Goal: Use online tool/utility: Use online tool/utility

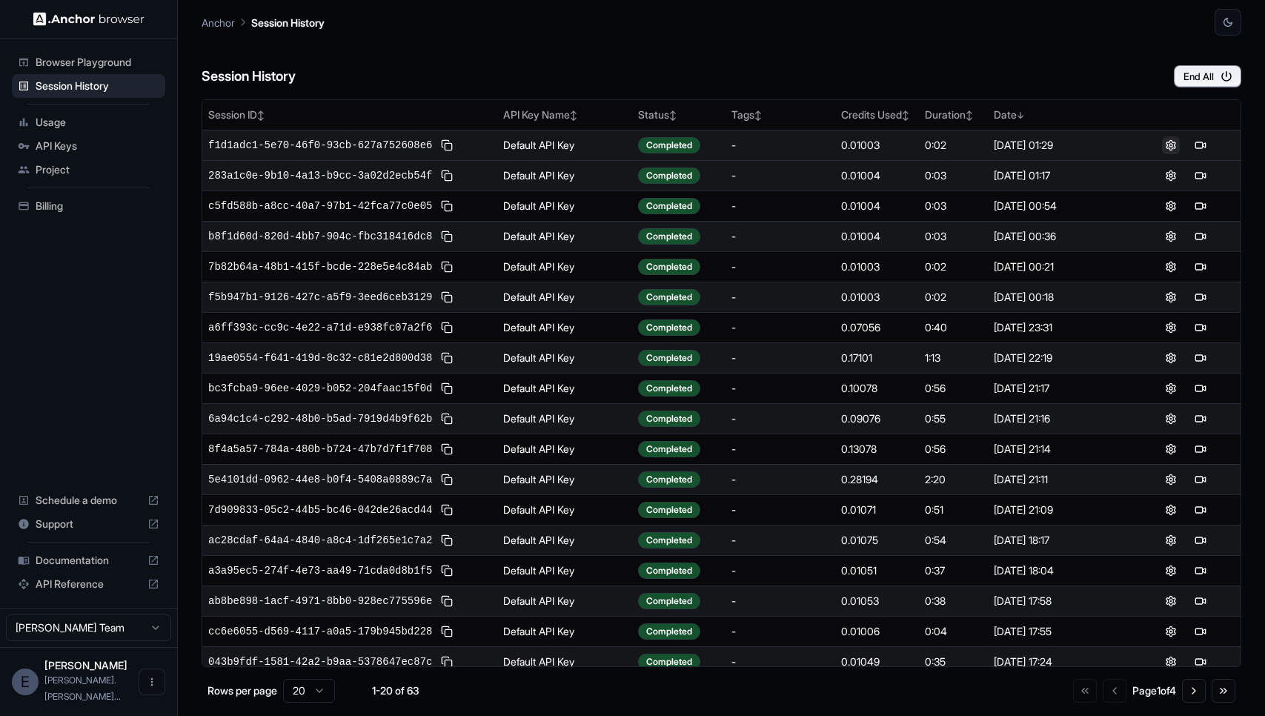
click at [1171, 142] on button at bounding box center [1171, 145] width 18 height 18
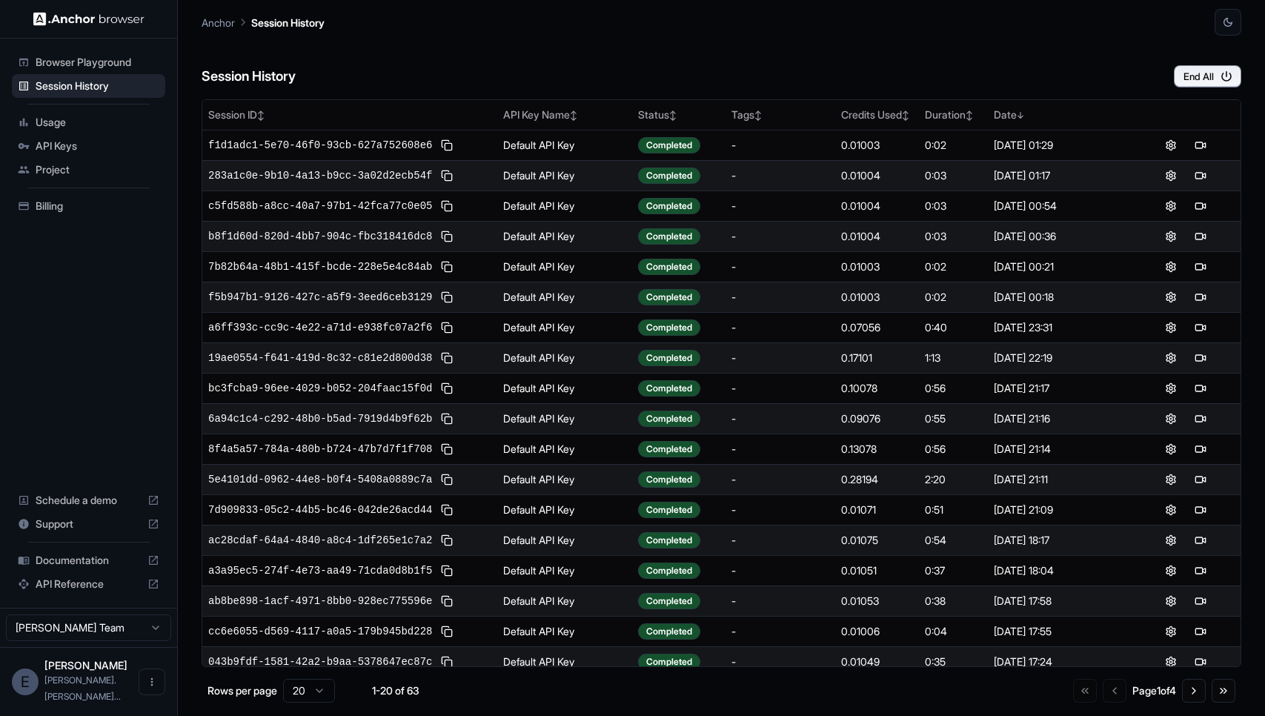
click at [67, 207] on span "Billing" at bounding box center [98, 206] width 124 height 15
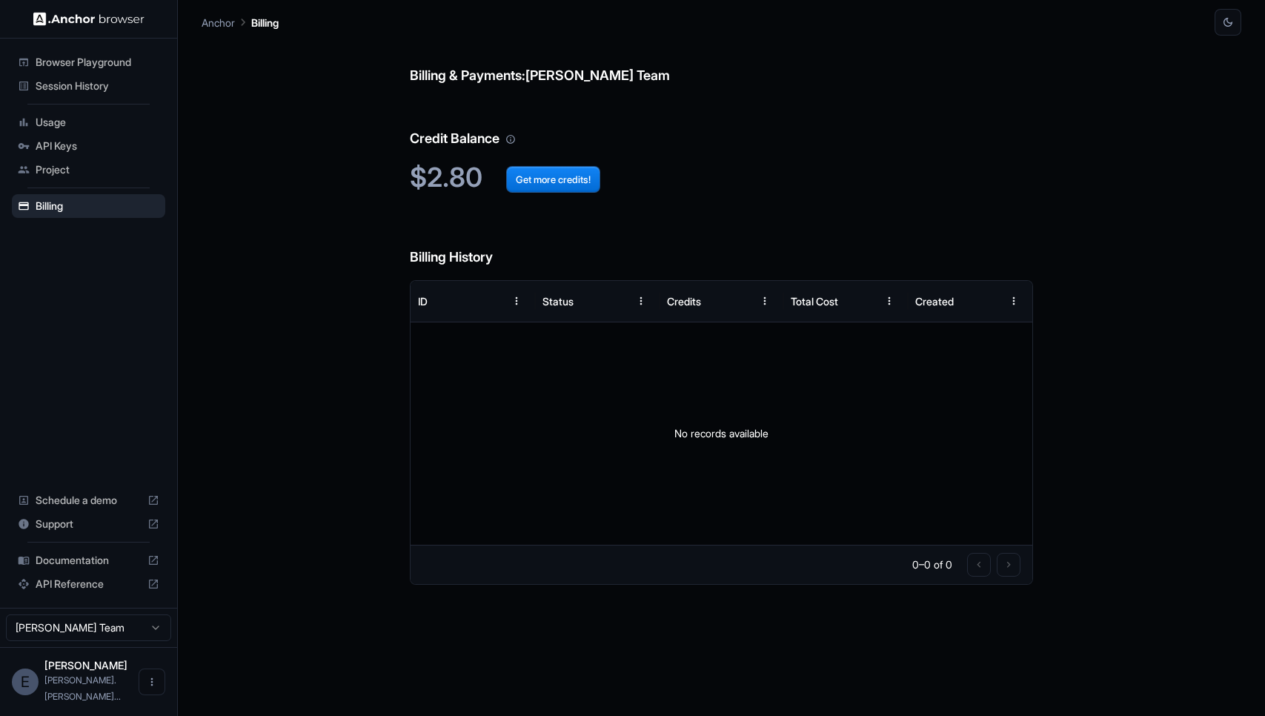
click at [90, 64] on span "Browser Playground" at bounding box center [98, 62] width 124 height 15
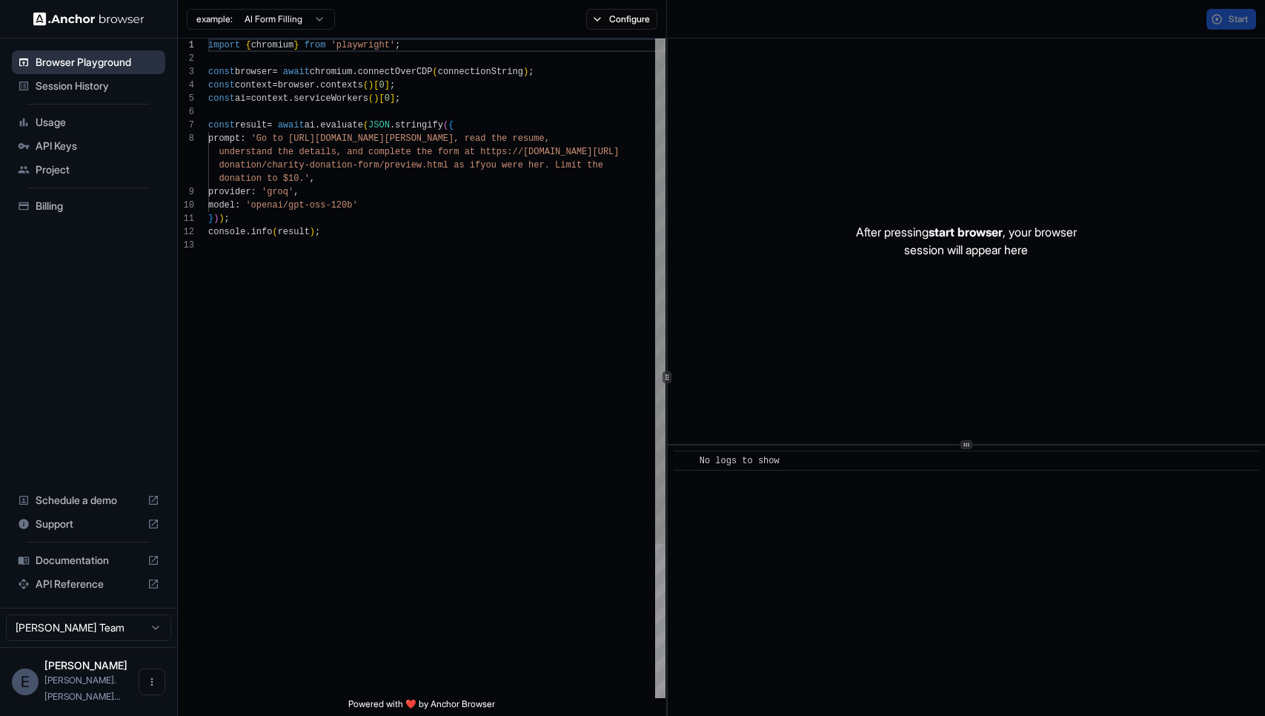
scroll to position [93, 0]
click at [364, 234] on div "import { chromium } from 'playwright' ; const browser = await chromium . connec…" at bounding box center [436, 468] width 457 height 859
click at [374, 234] on div "const browser = await chromium . connectOverCDP ( connectionString ) ; const co…" at bounding box center [436, 468] width 457 height 859
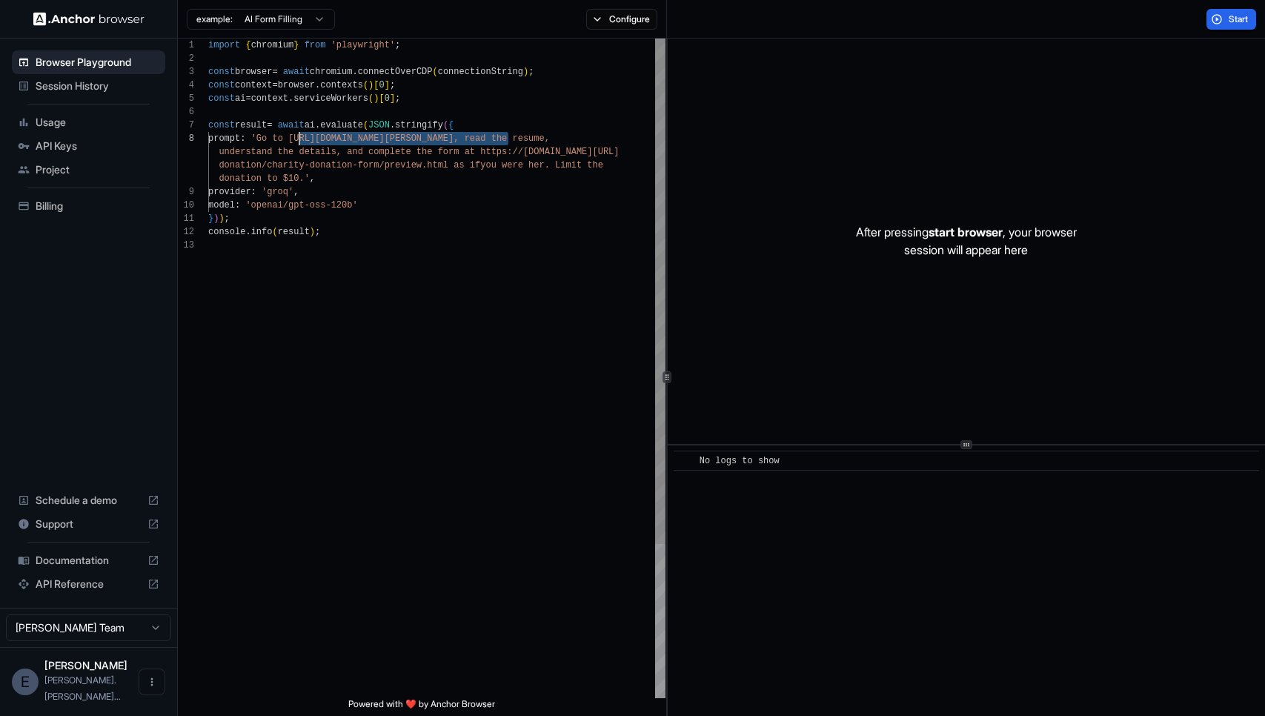
drag, startPoint x: 510, startPoint y: 136, endPoint x: 297, endPoint y: 137, distance: 213.4
click at [298, 138] on span "'Go to [URL][DOMAIN_NAME][PERSON_NAME], re" at bounding box center [363, 138] width 224 height 10
click at [220, 176] on div "const browser = await chromium . connectOverCDP ( connectionString ) ; const co…" at bounding box center [436, 468] width 457 height 859
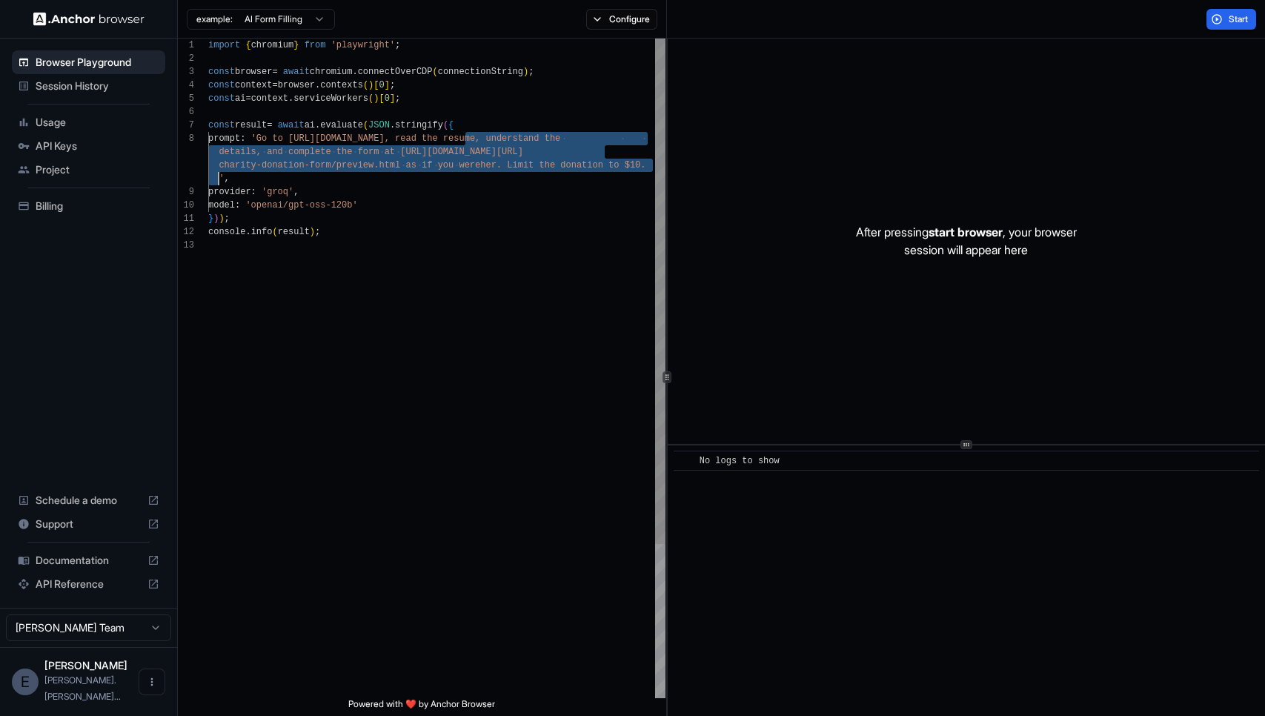
type textarea "**********"
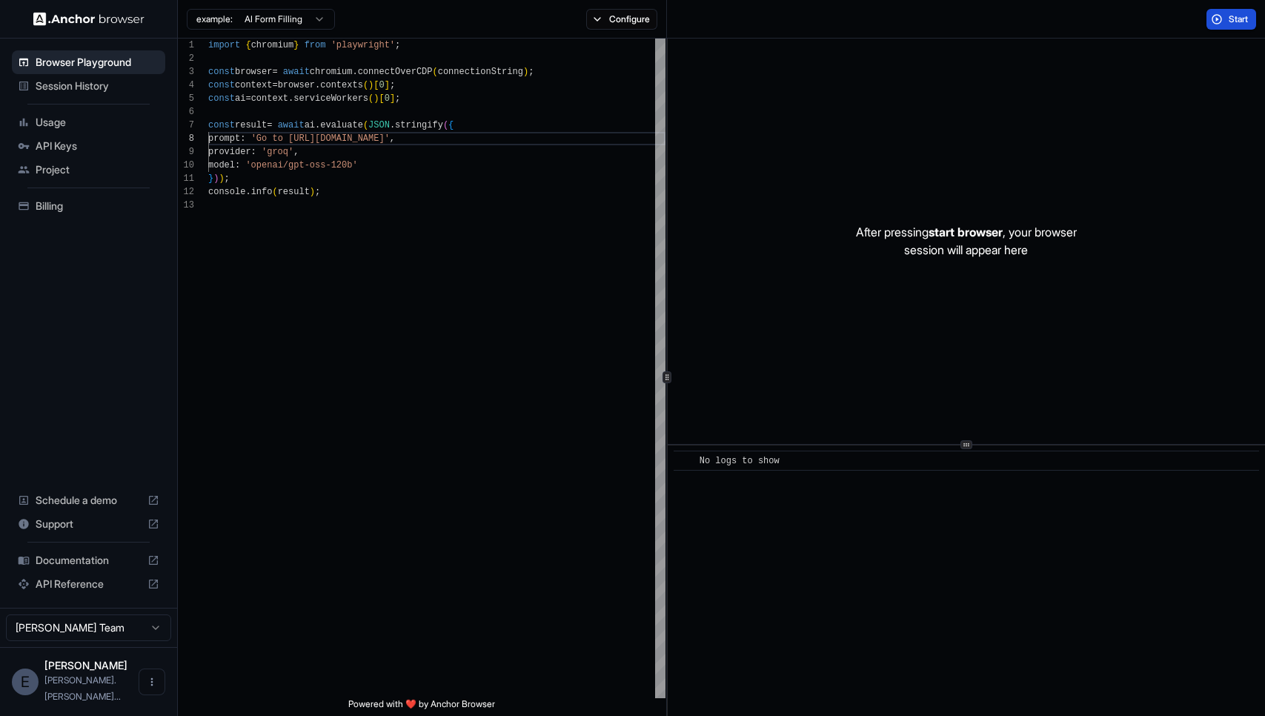
click at [1242, 13] on span "Start" at bounding box center [1238, 19] width 21 height 12
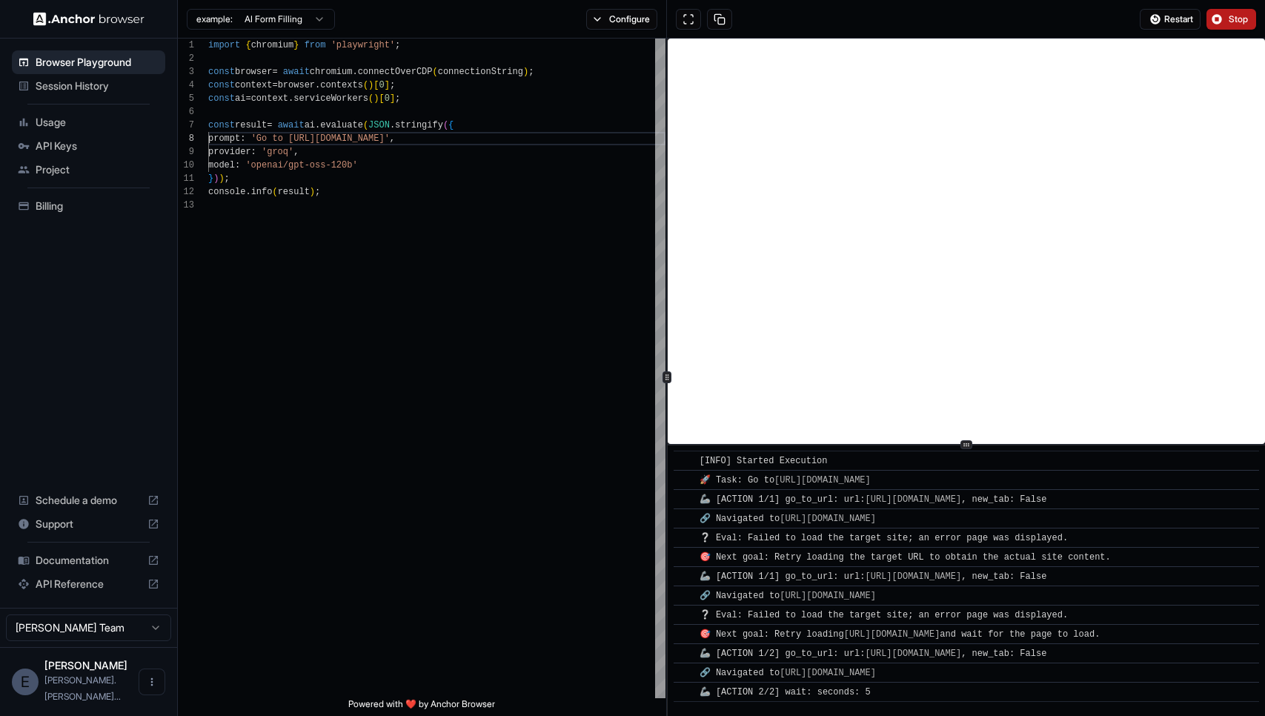
click at [1227, 22] on button "Stop" at bounding box center [1231, 19] width 50 height 21
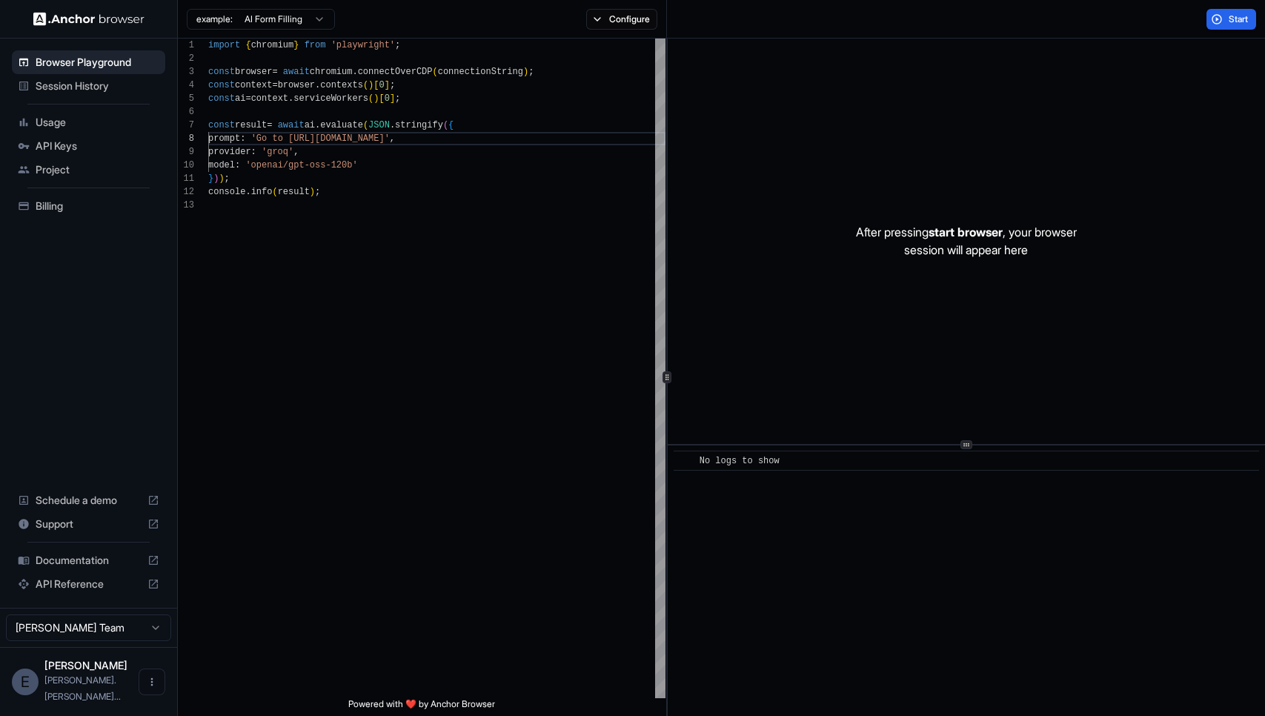
click at [76, 87] on span "Session History" at bounding box center [98, 86] width 124 height 15
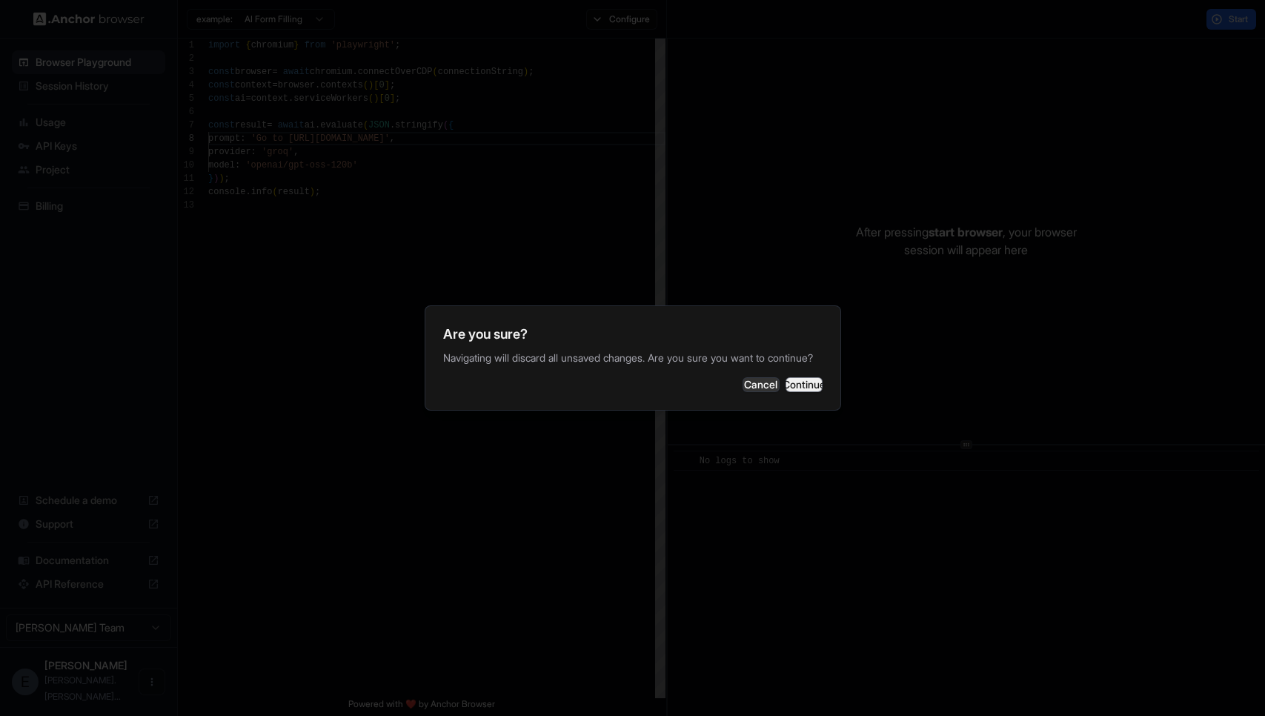
click at [785, 392] on button "Continue" at bounding box center [803, 384] width 37 height 15
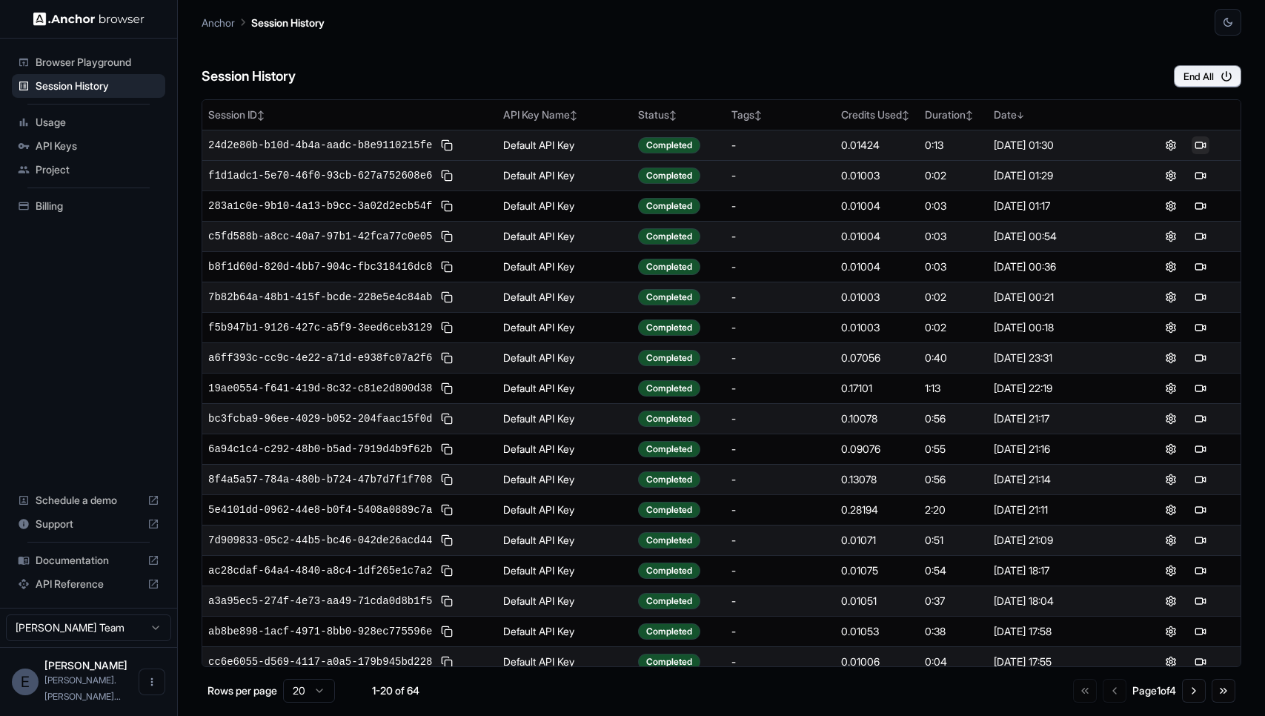
click at [1197, 145] on button at bounding box center [1200, 145] width 18 height 18
